Goal: Transaction & Acquisition: Subscribe to service/newsletter

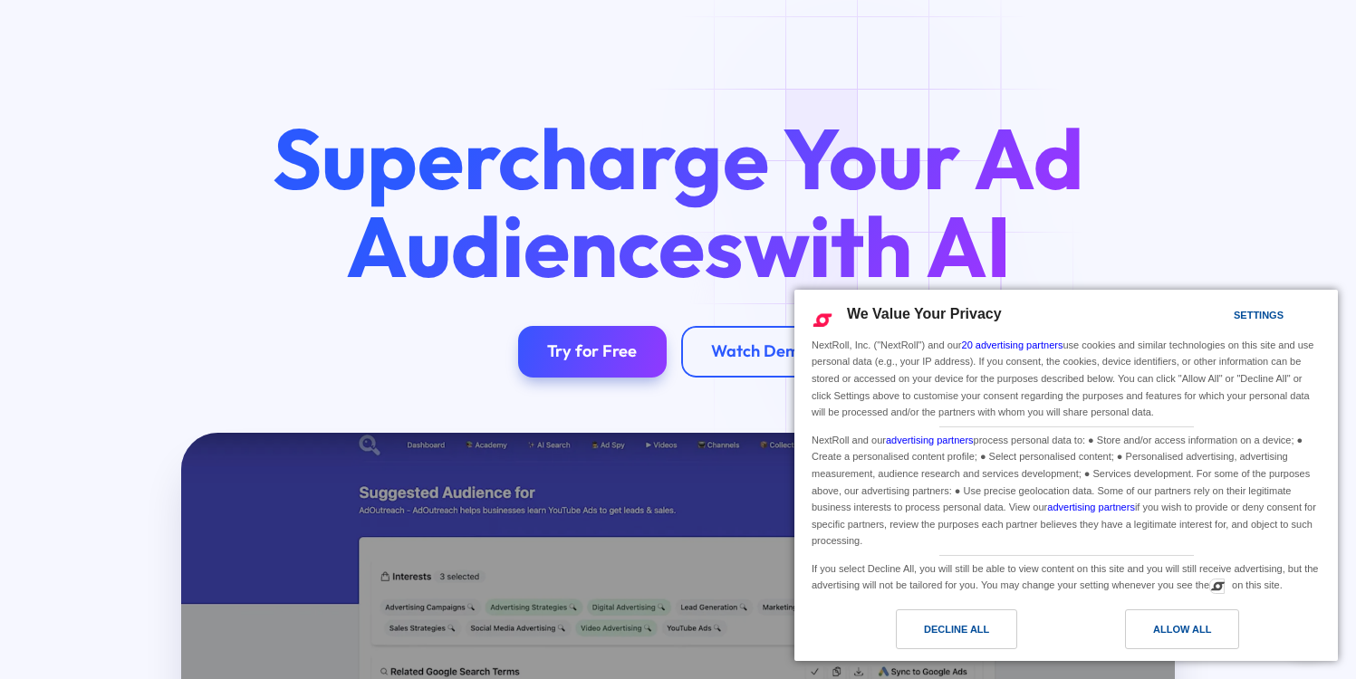
scroll to position [70, 0]
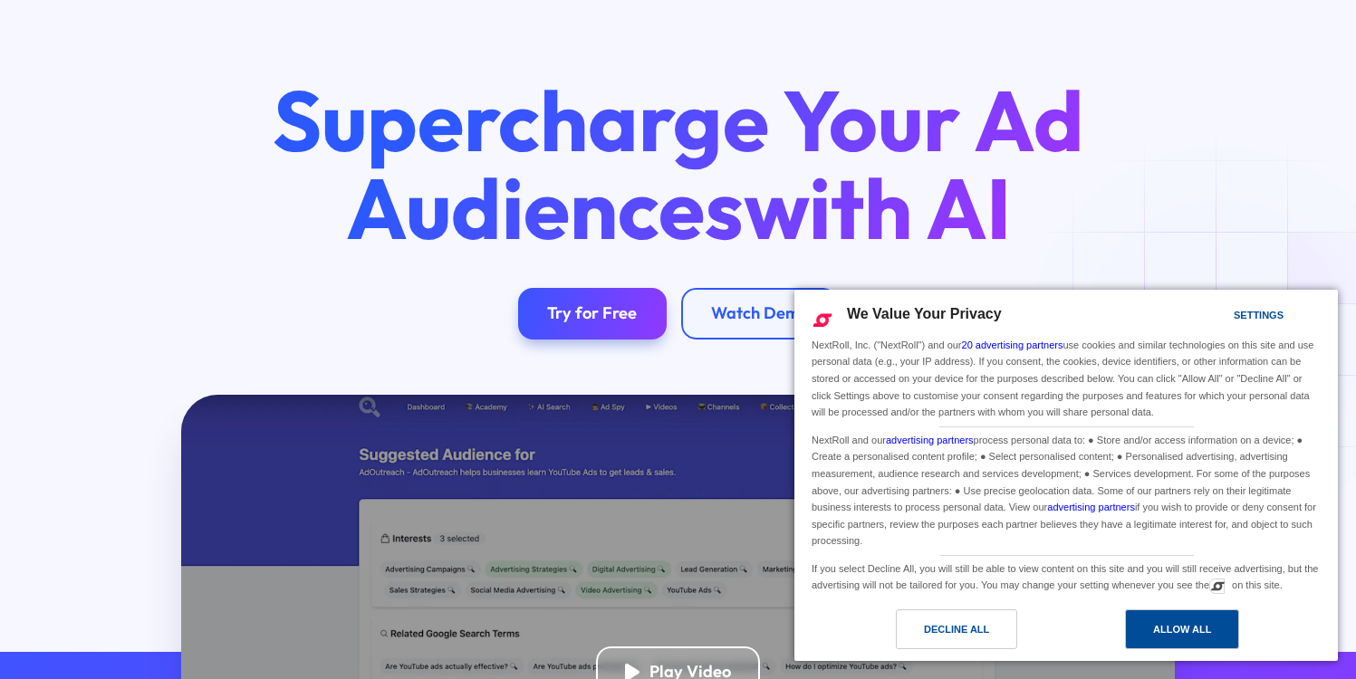
click at [1176, 630] on div "Allow All" at bounding box center [1182, 630] width 58 height 20
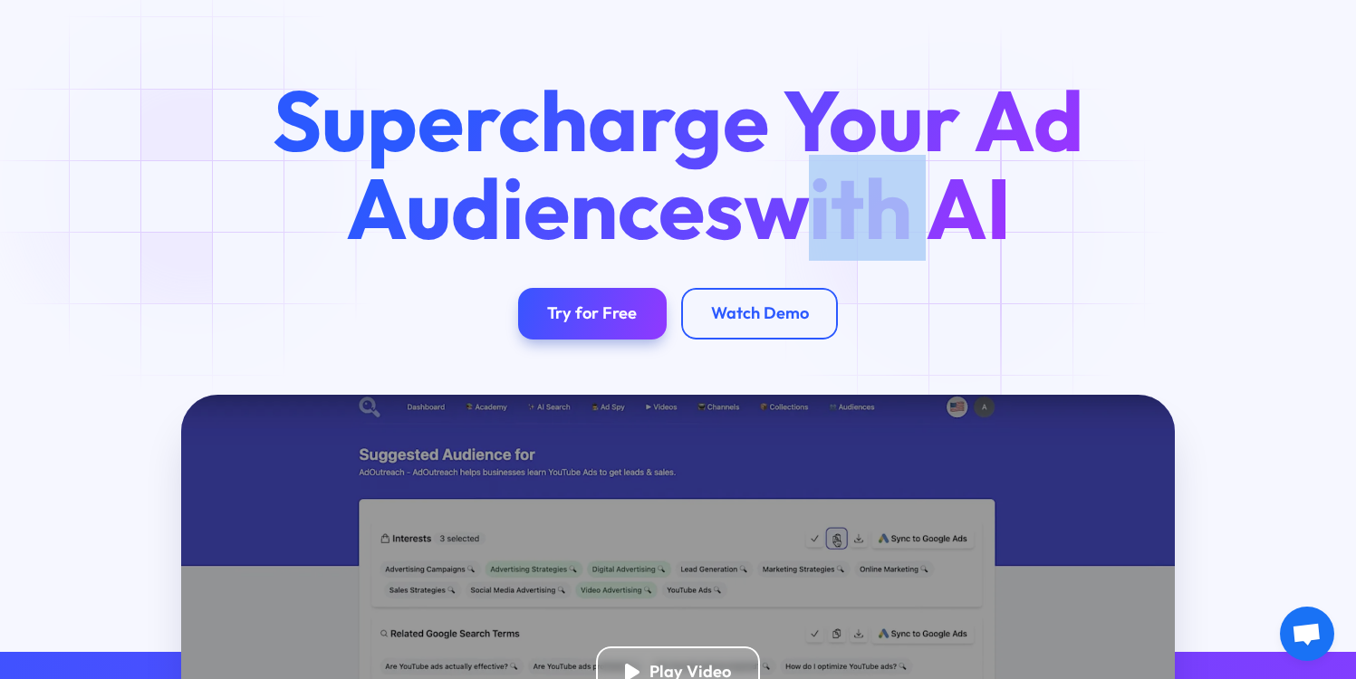
drag, startPoint x: 810, startPoint y: 232, endPoint x: 964, endPoint y: 234, distance: 154.0
click at [964, 234] on span "with AI" at bounding box center [877, 208] width 267 height 106
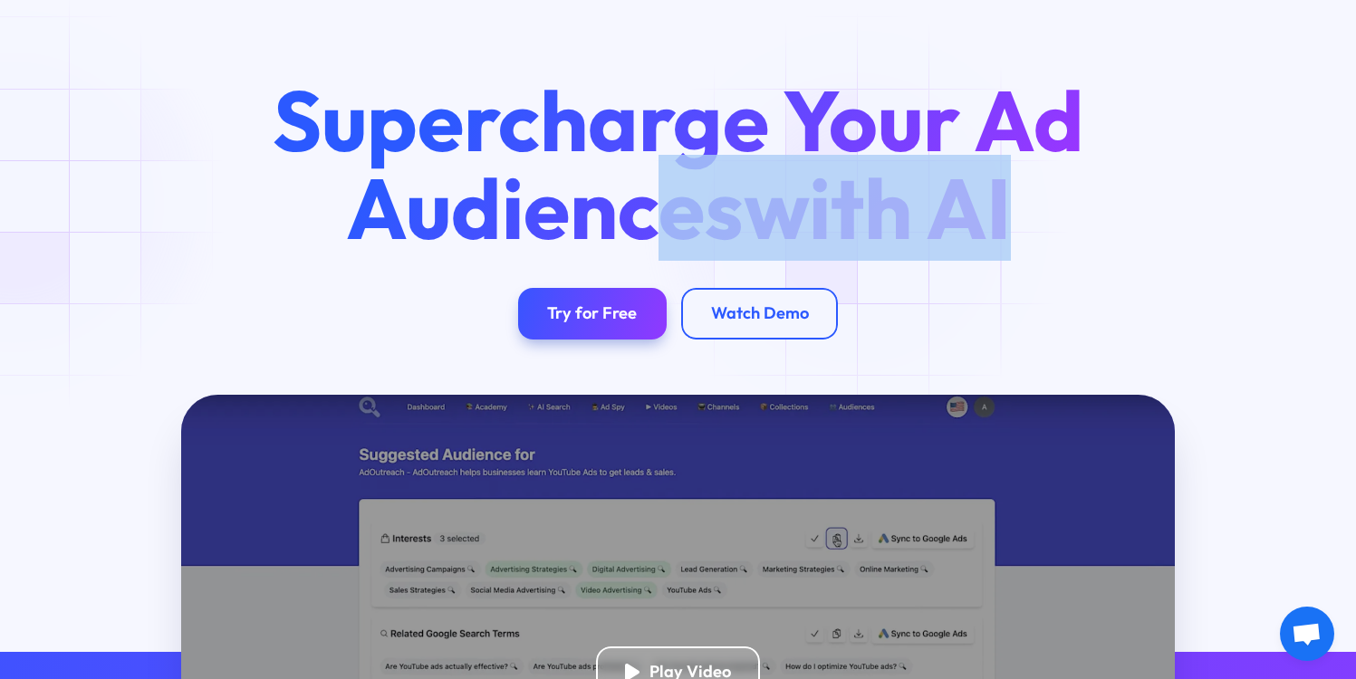
drag, startPoint x: 1015, startPoint y: 223, endPoint x: 639, endPoint y: 197, distance: 376.9
click at [639, 197] on h1 "Supercharge Your Ad Audiences with AI" at bounding box center [677, 164] width 882 height 174
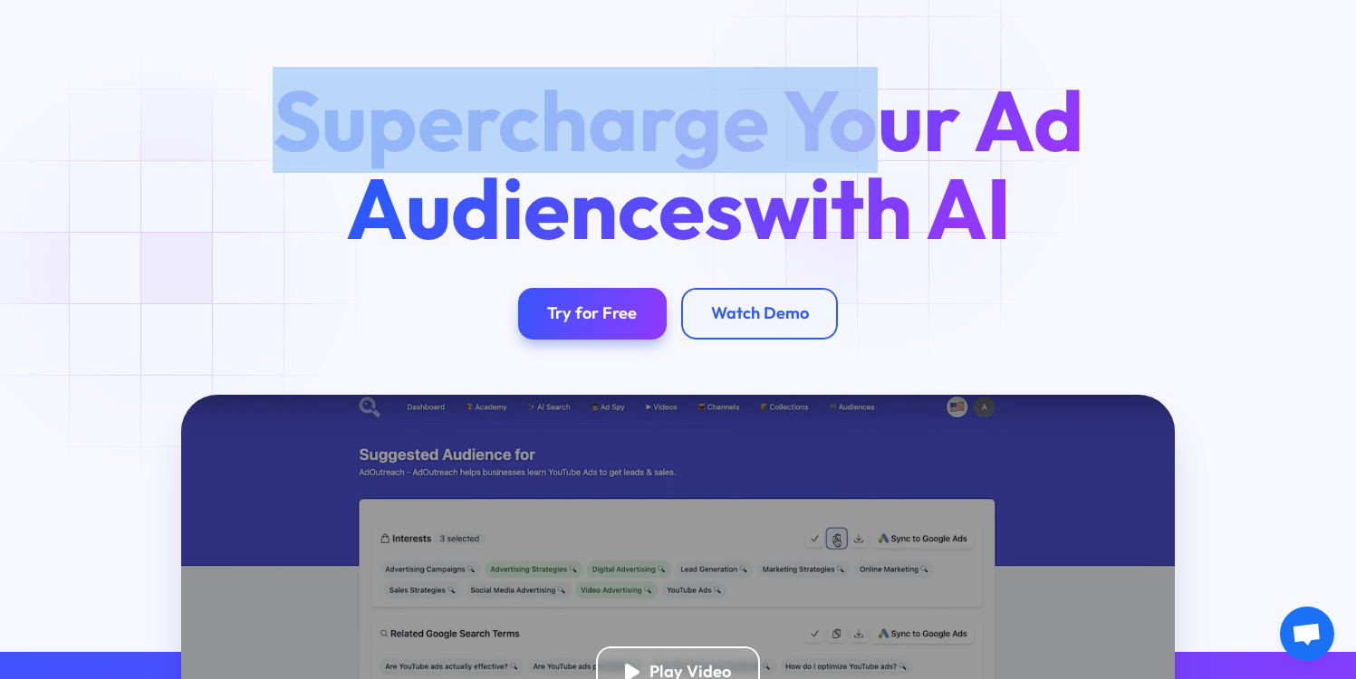
drag, startPoint x: 278, startPoint y: 123, endPoint x: 884, endPoint y: 154, distance: 606.8
click at [884, 154] on h1 "Supercharge Your Ad Audiences with AI" at bounding box center [677, 164] width 882 height 174
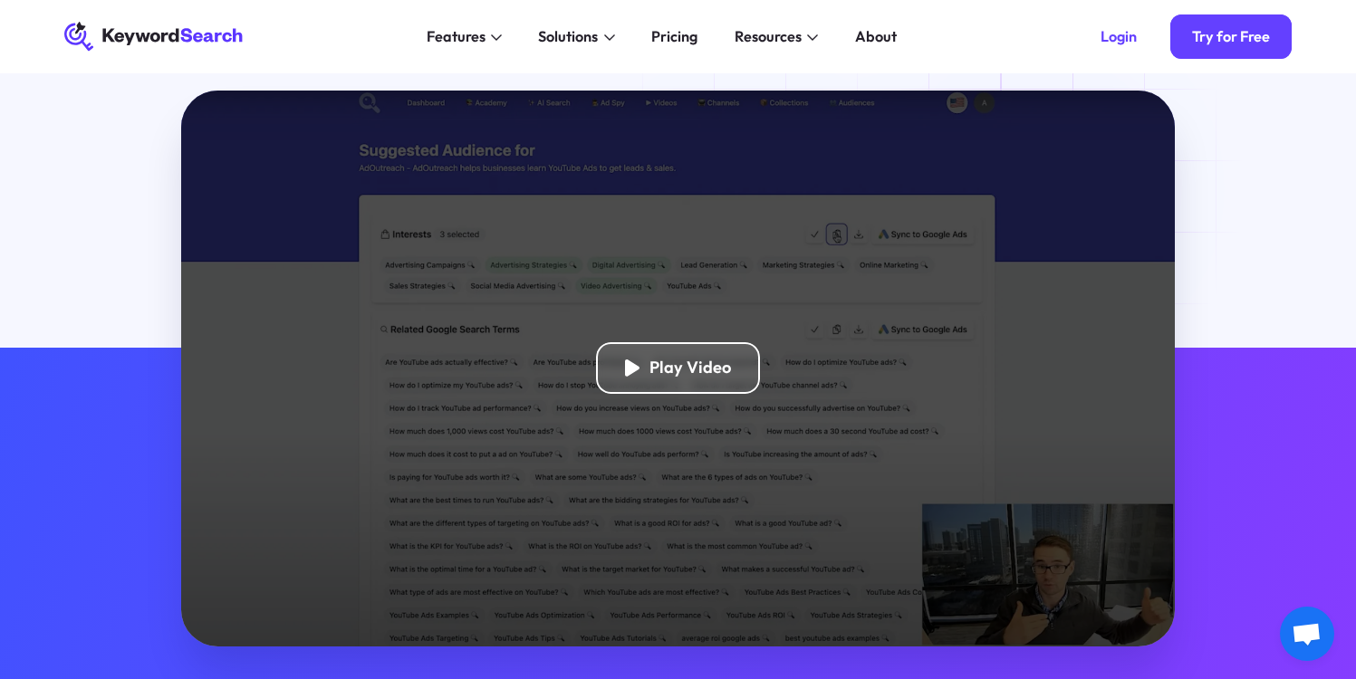
scroll to position [322, 0]
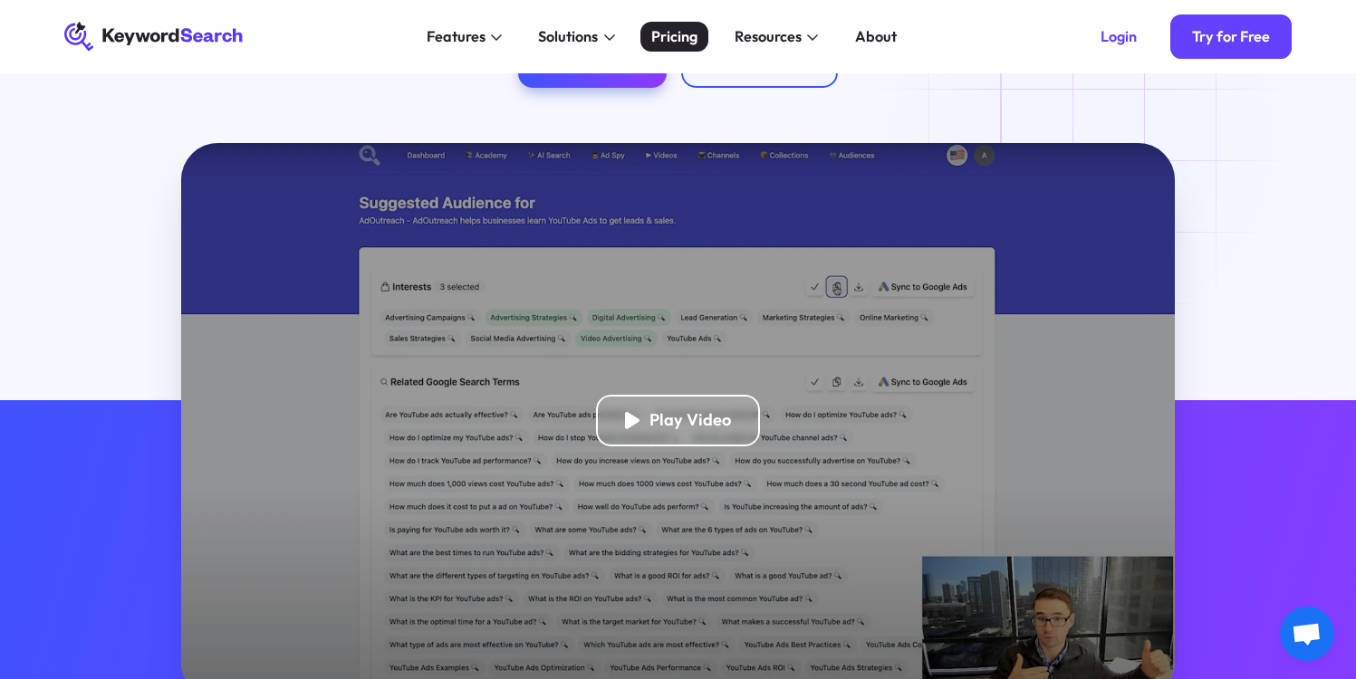
click at [671, 43] on div "Pricing" at bounding box center [674, 36] width 46 height 22
